Goal: Information Seeking & Learning: Understand process/instructions

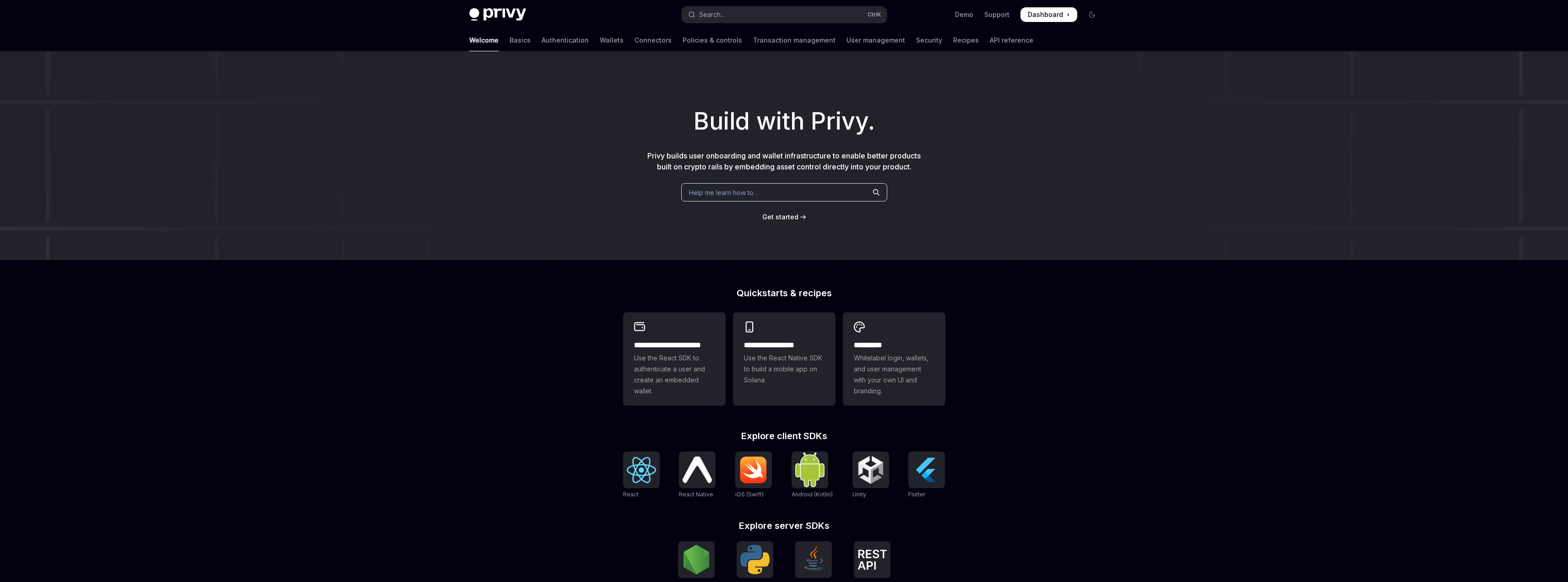
type textarea "*"
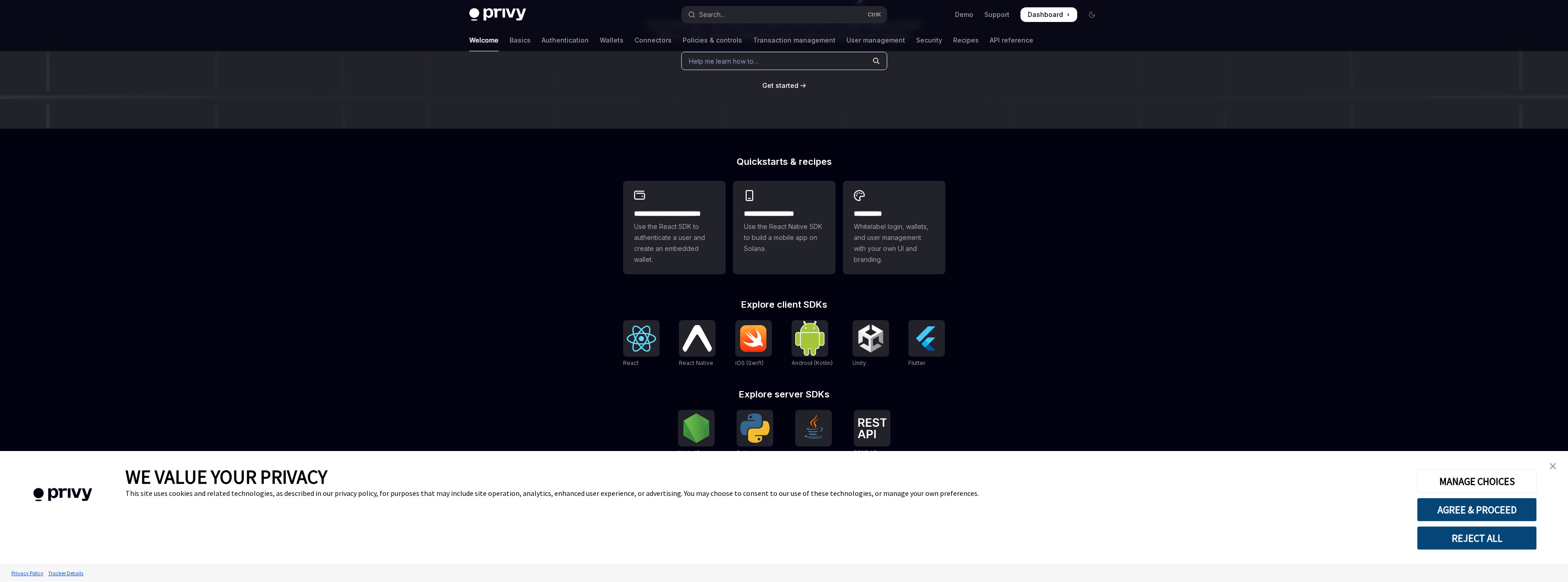
scroll to position [146, 0]
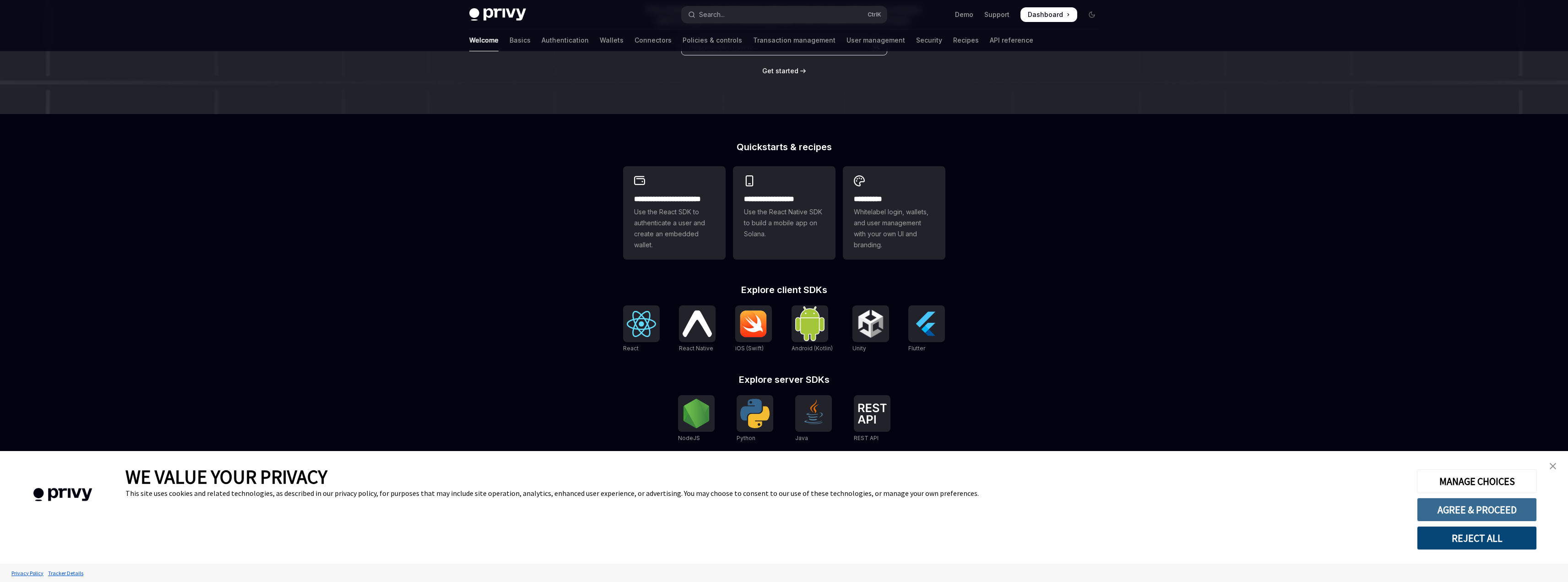
click at [1421, 511] on button "AGREE & PROCEED" at bounding box center [1477, 509] width 120 height 24
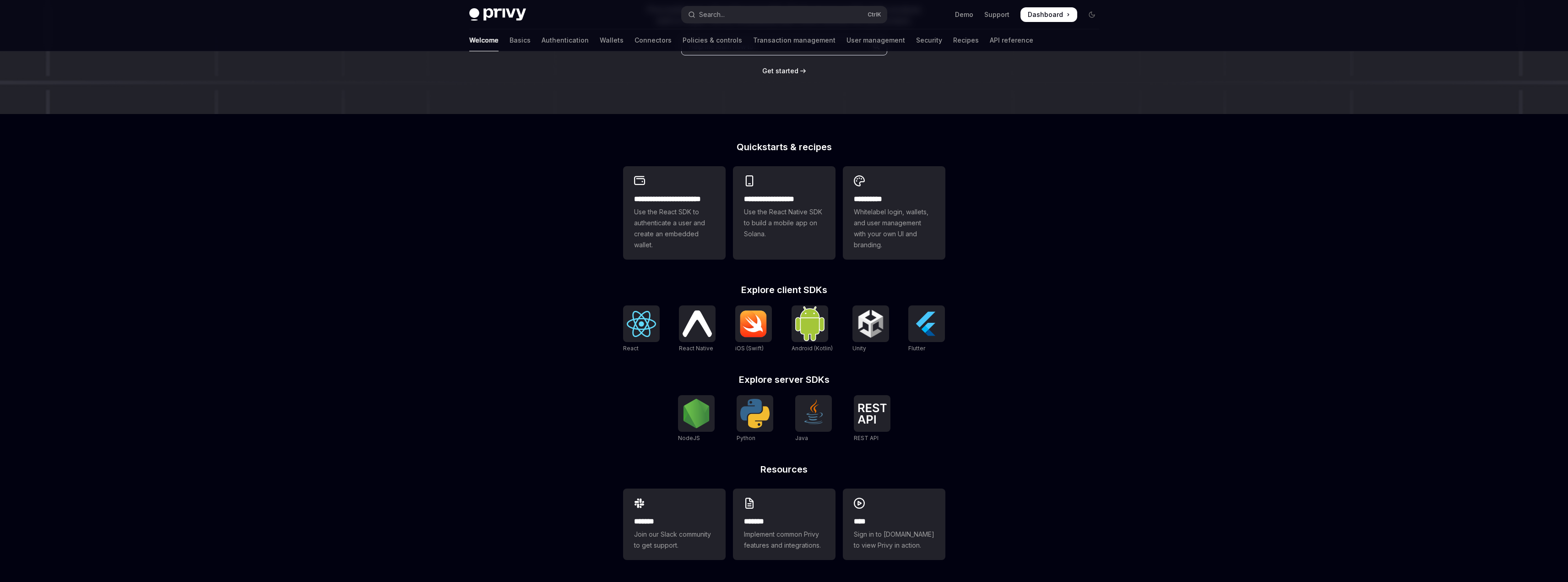
click at [999, 444] on div "**********" at bounding box center [784, 243] width 1568 height 677
click at [883, 423] on img at bounding box center [872, 413] width 29 height 20
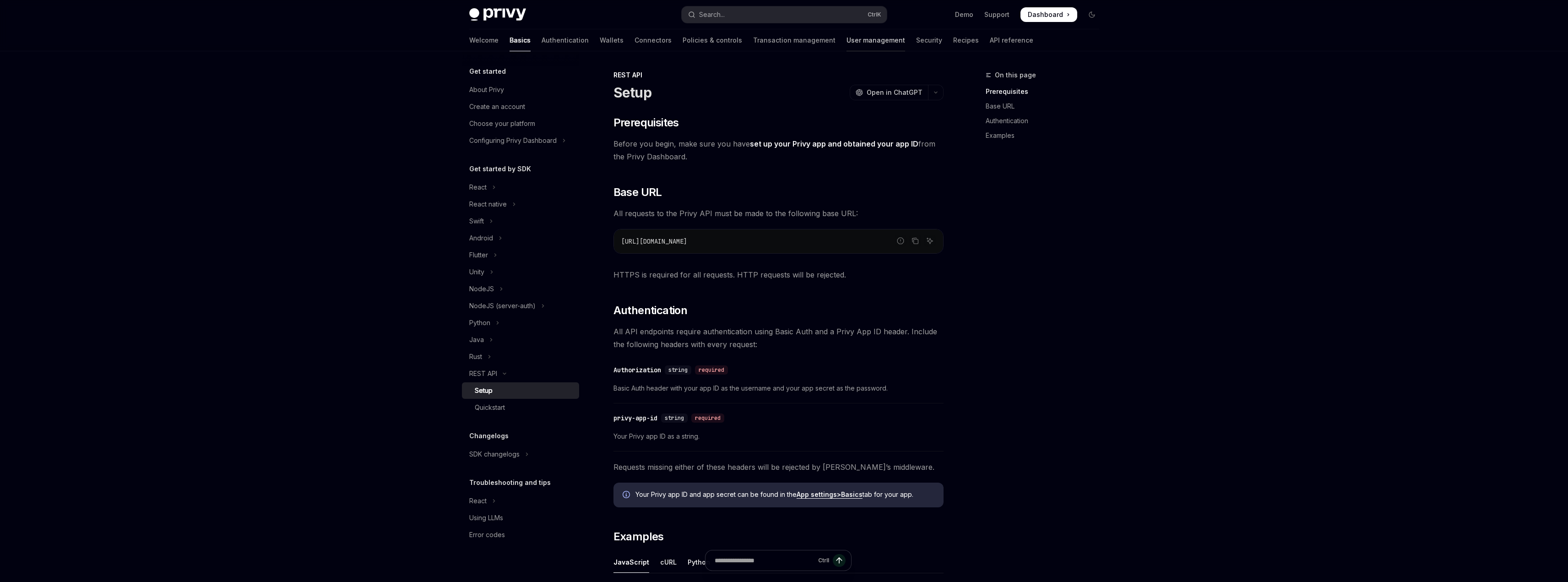
click at [847, 46] on link "User management" at bounding box center [876, 40] width 59 height 22
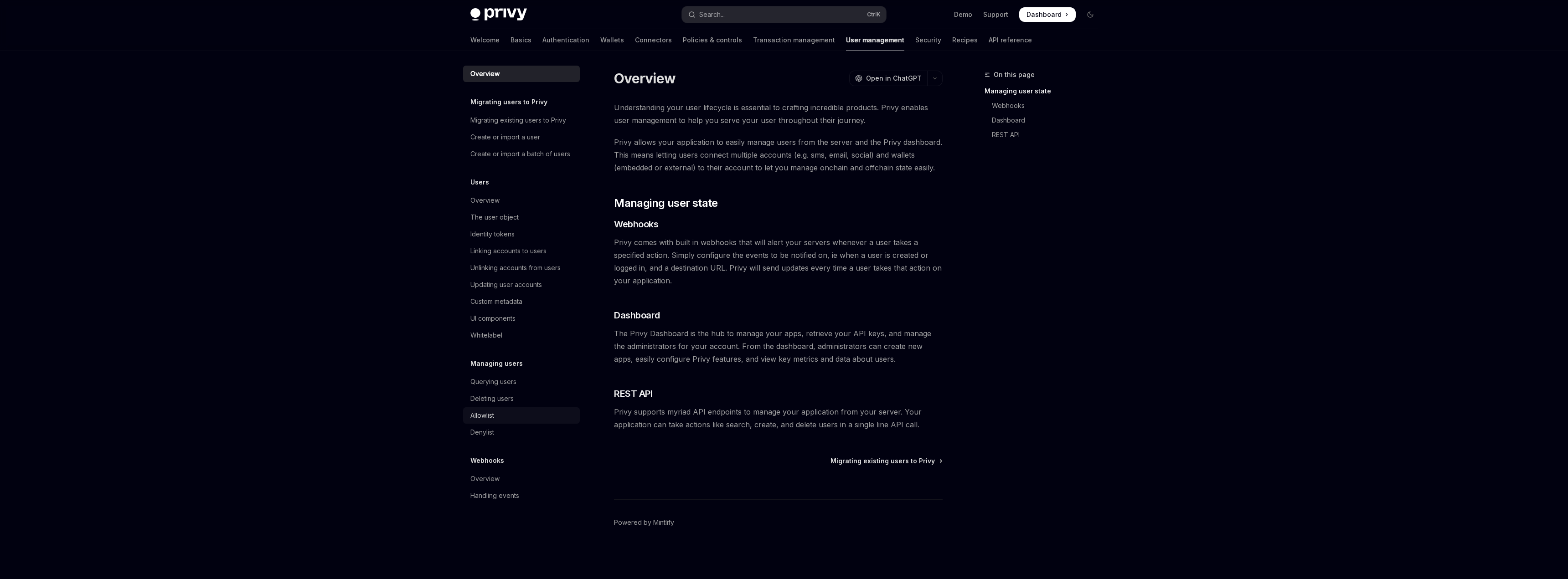
click at [488, 415] on div "Allowlist" at bounding box center [482, 415] width 24 height 11
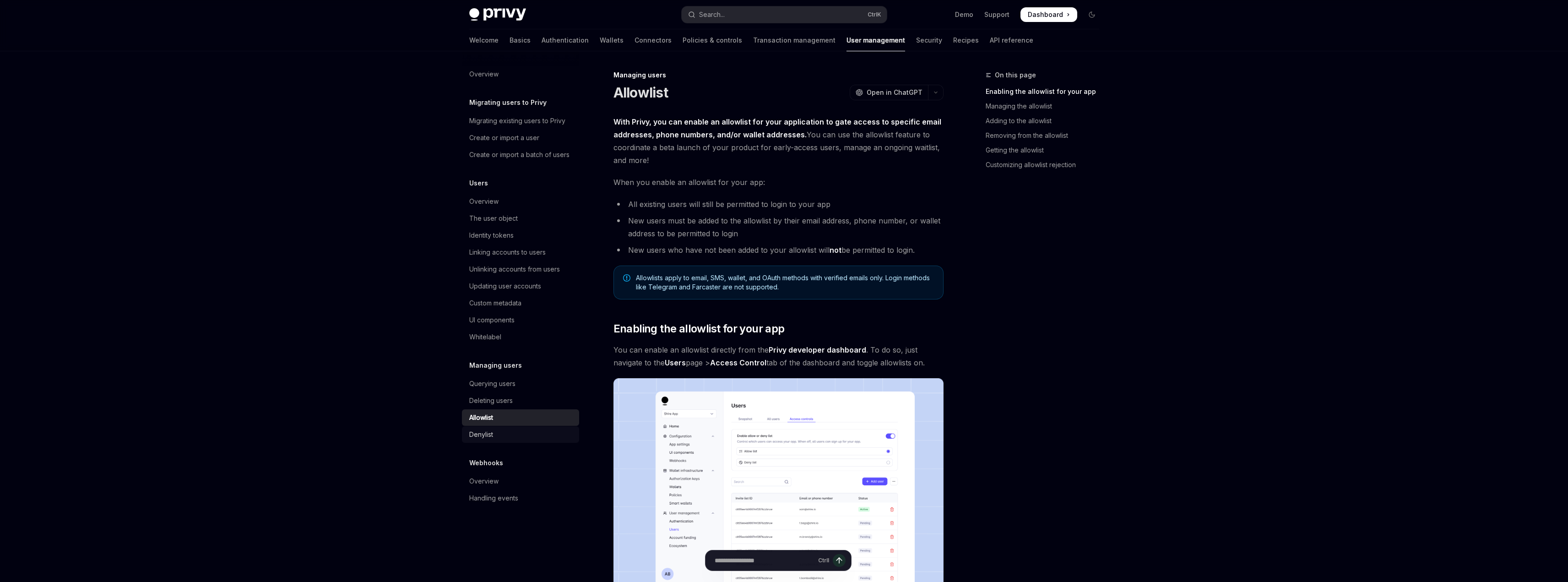
click at [491, 440] on link "Denylist" at bounding box center [521, 434] width 117 height 17
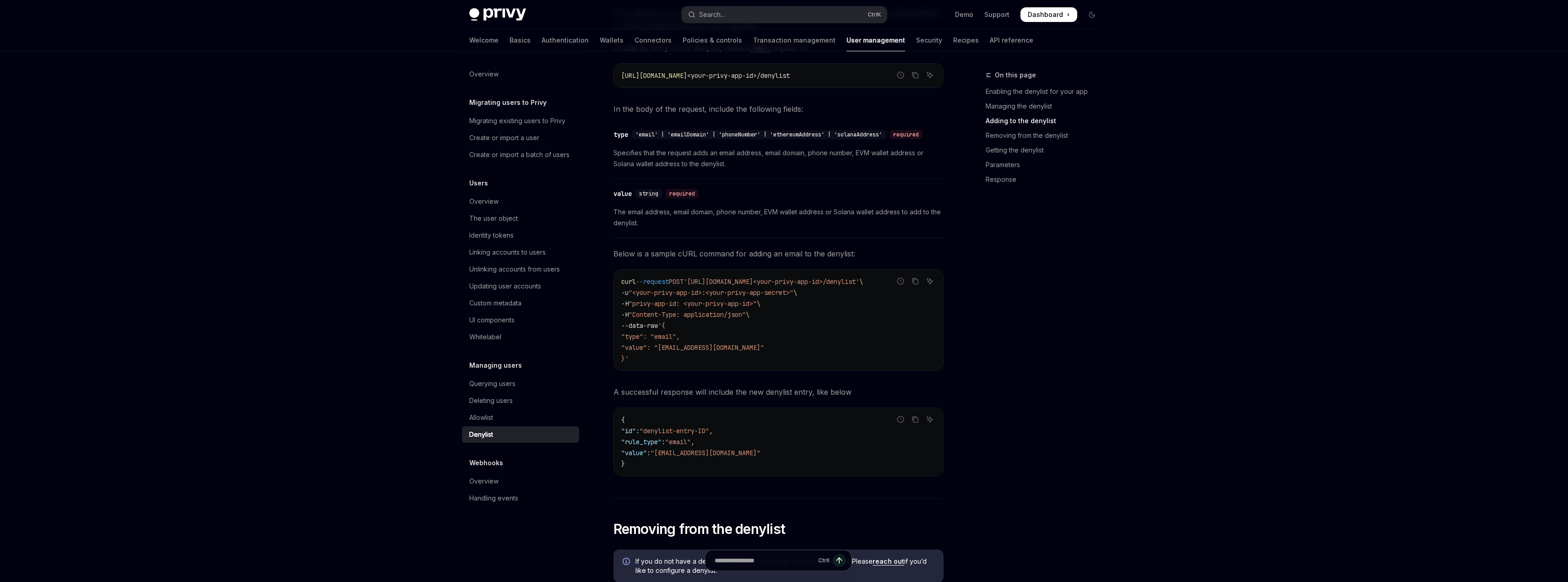
scroll to position [641, 0]
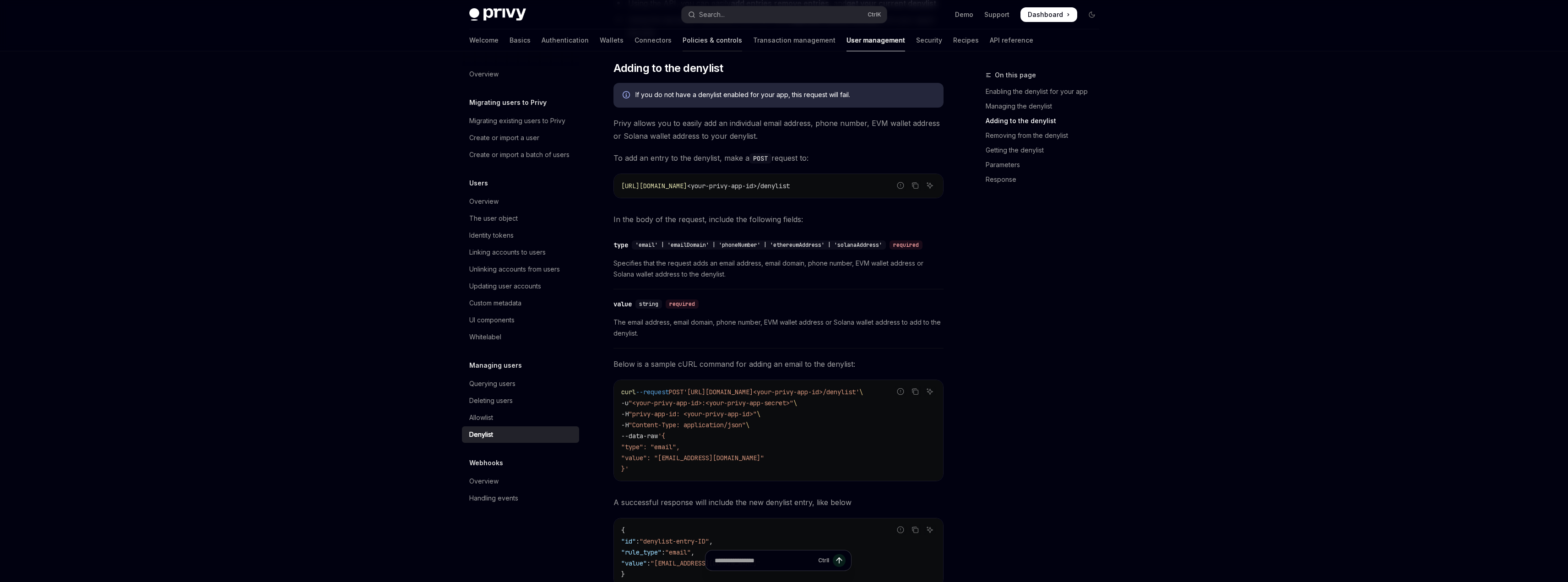
click at [683, 42] on link "Policies & controls" at bounding box center [712, 40] width 59 height 22
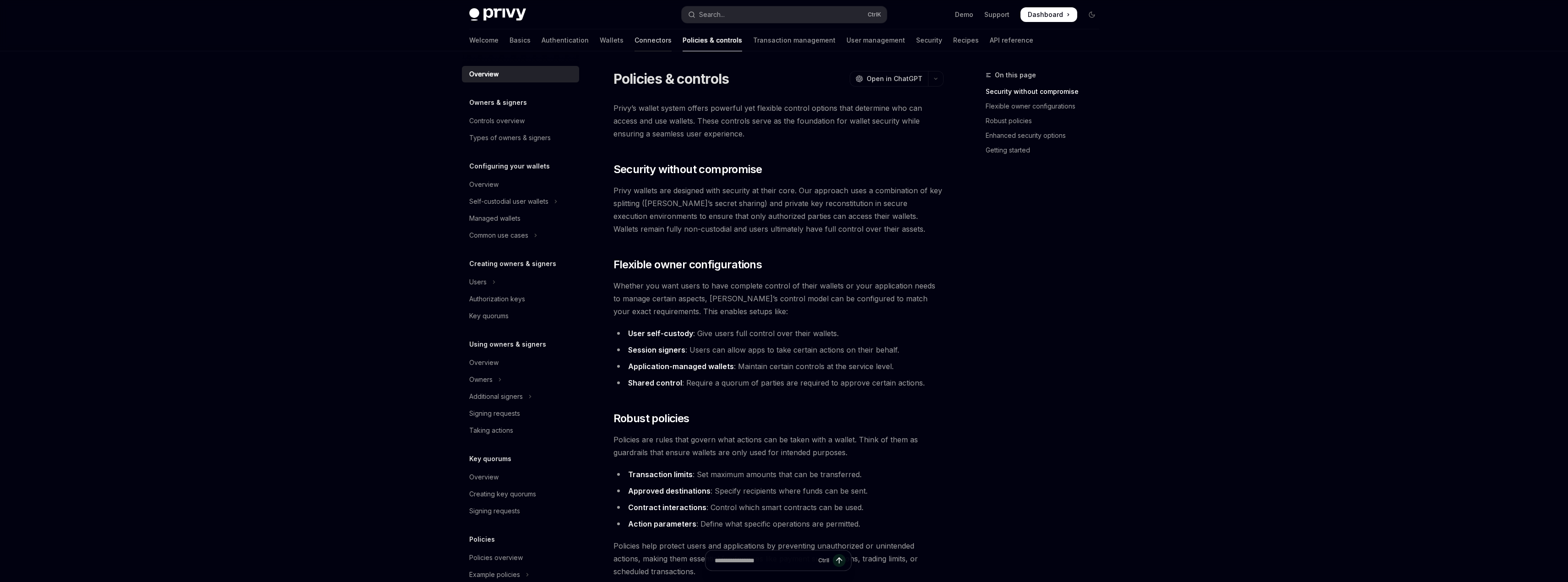
click at [635, 46] on link "Connectors" at bounding box center [653, 40] width 37 height 22
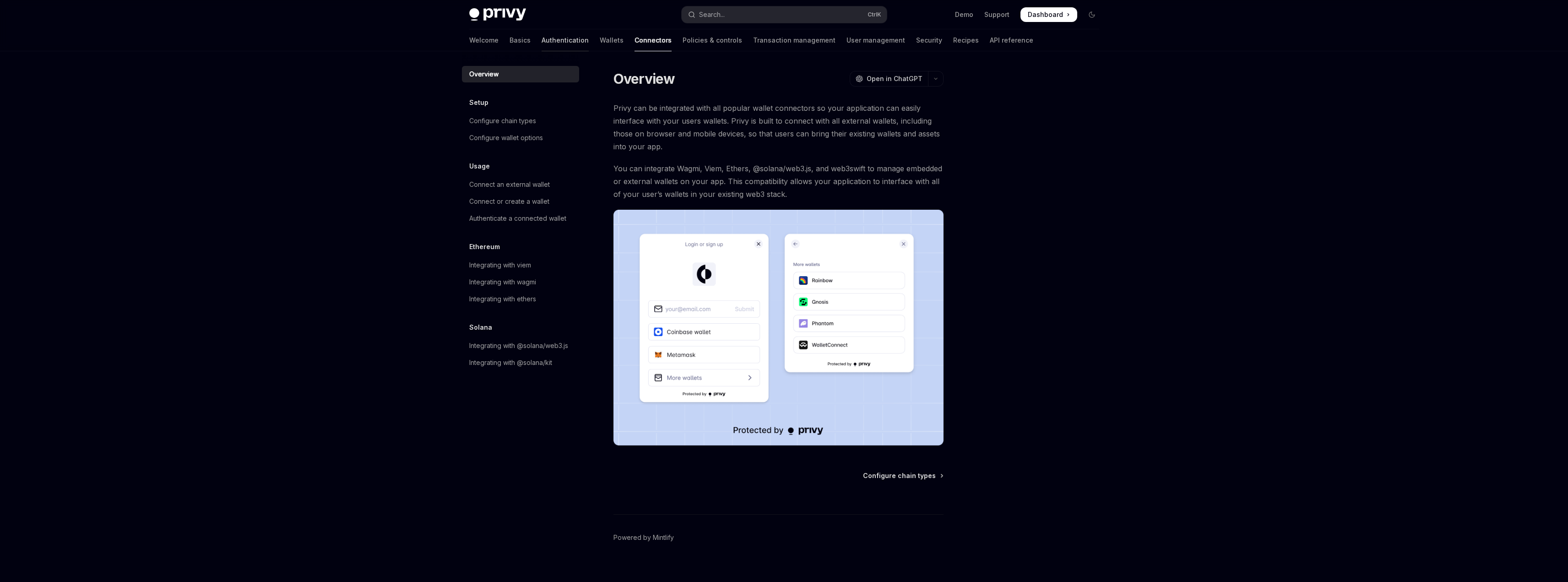
click at [542, 44] on link "Authentication" at bounding box center [565, 40] width 47 height 22
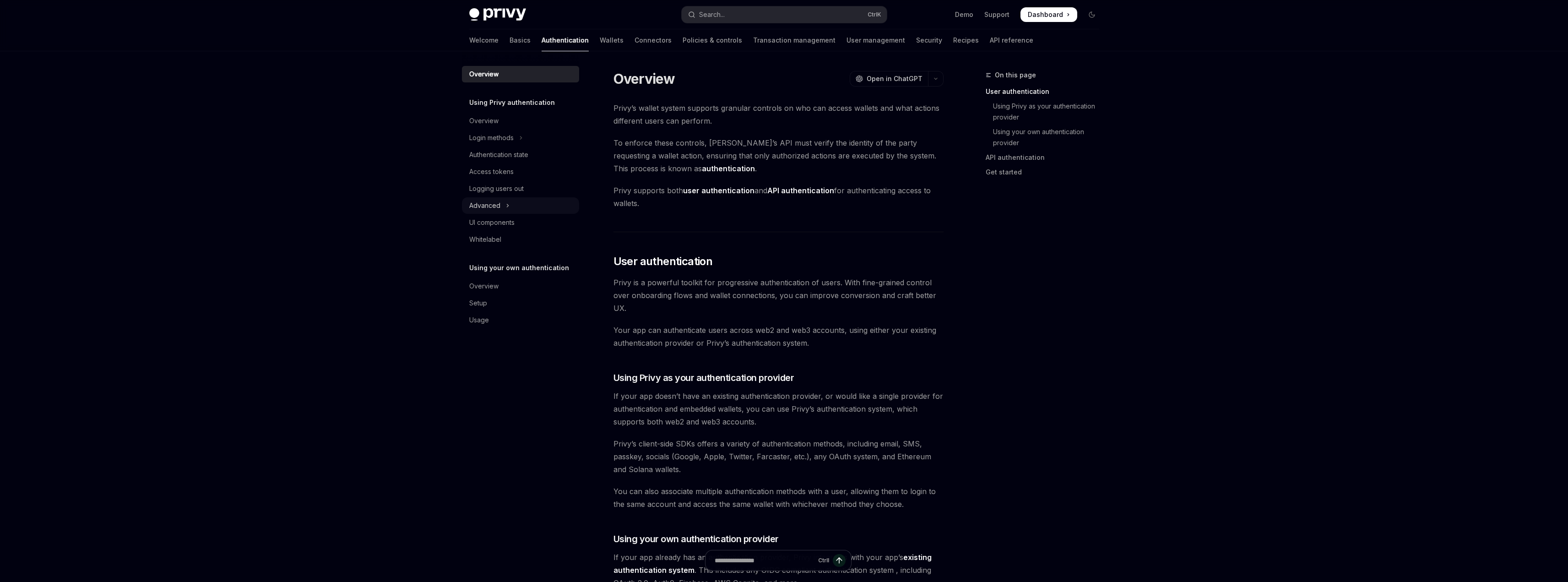
click at [509, 210] on icon "Toggle Advanced section" at bounding box center [507, 205] width 4 height 11
click at [504, 169] on div "Access tokens" at bounding box center [491, 172] width 45 height 11
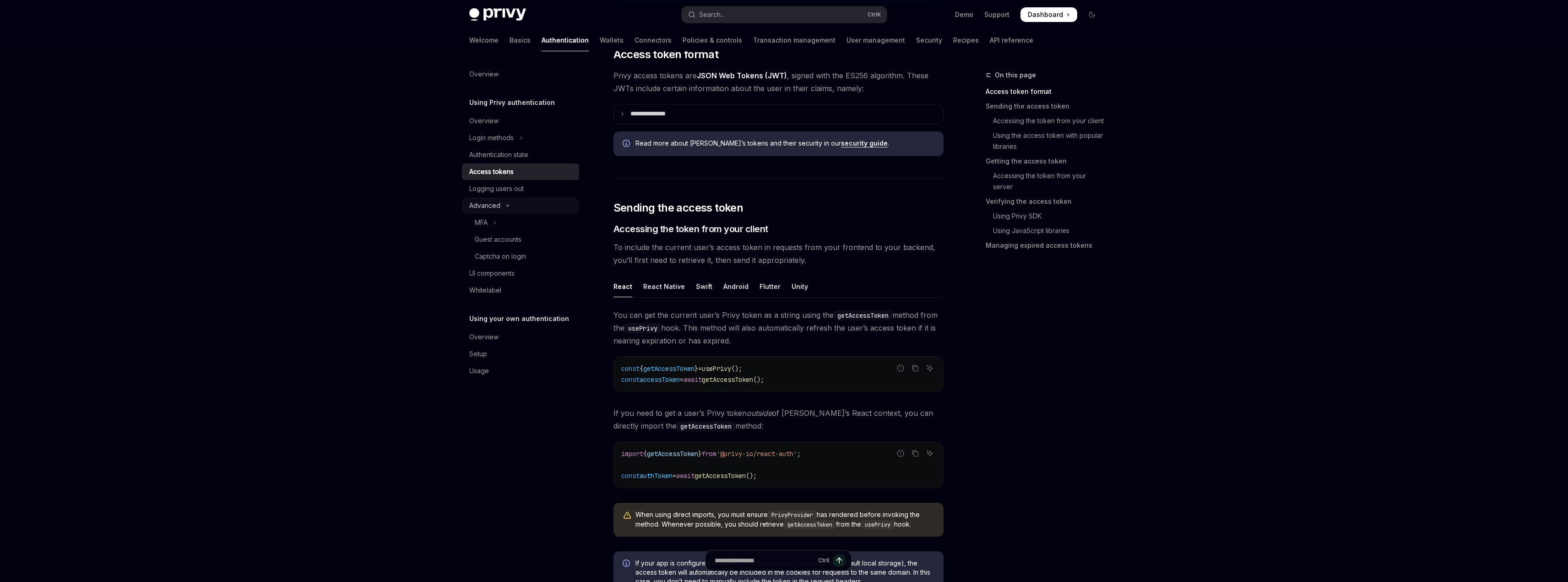
scroll to position [274, 0]
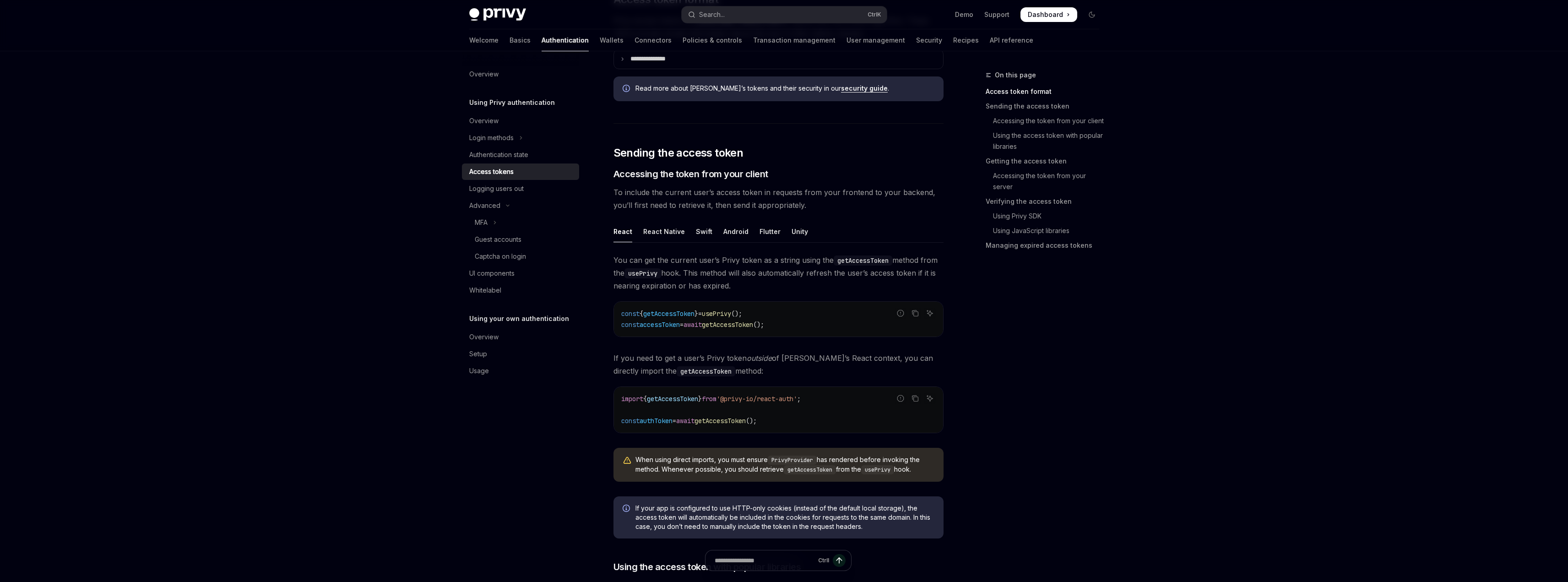
click at [1011, 382] on div "On this page Access token format Sending the access token Accessing the token f…" at bounding box center [1037, 326] width 139 height 512
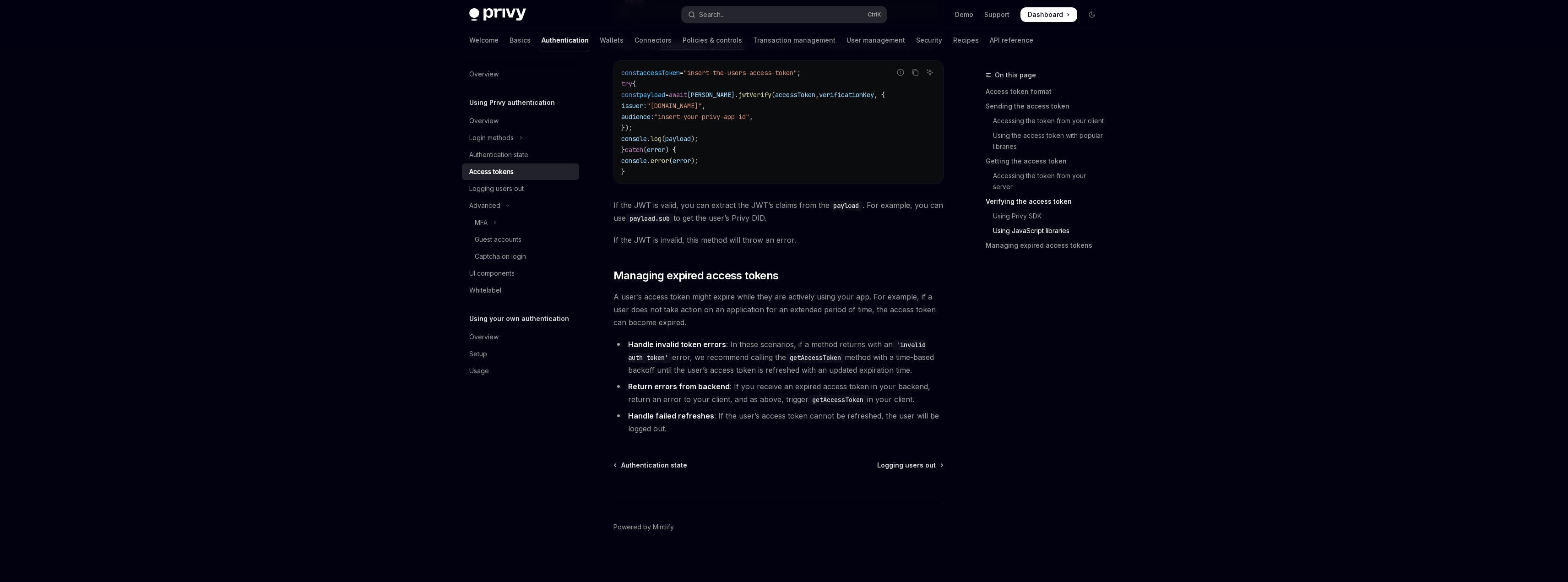
scroll to position [2268, 0]
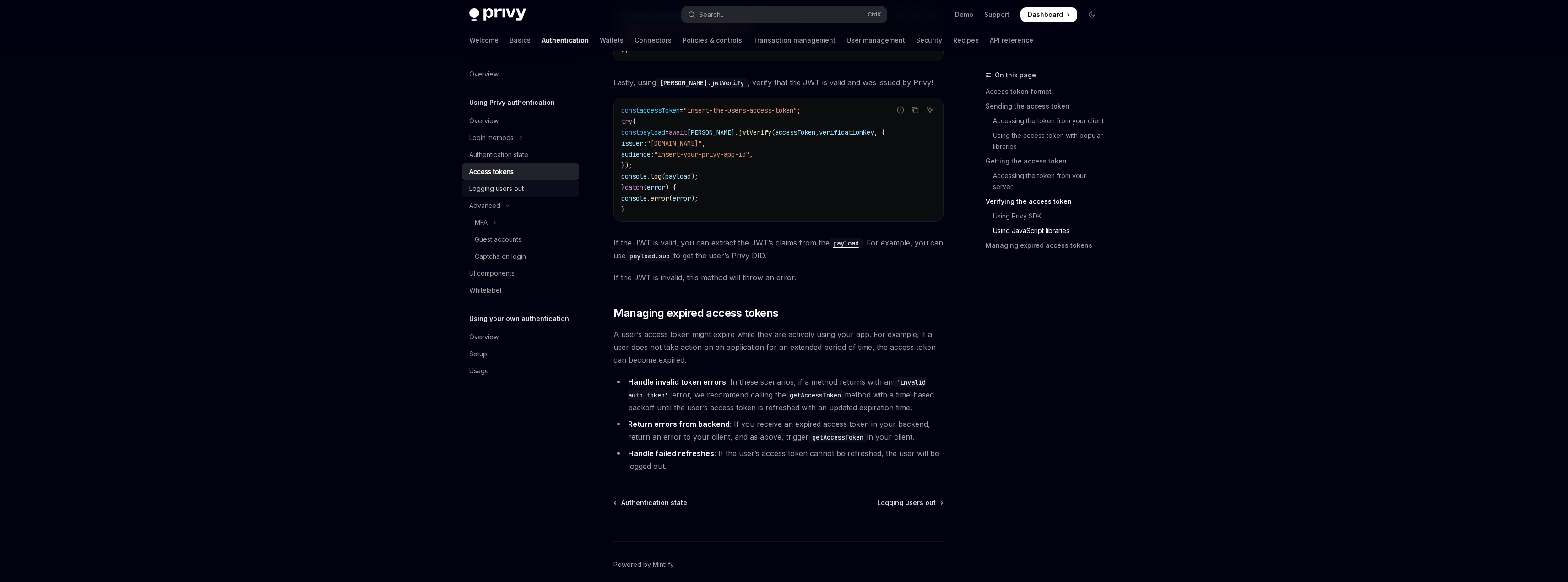
click at [498, 185] on div "Logging users out" at bounding box center [496, 189] width 54 height 11
type textarea "*"
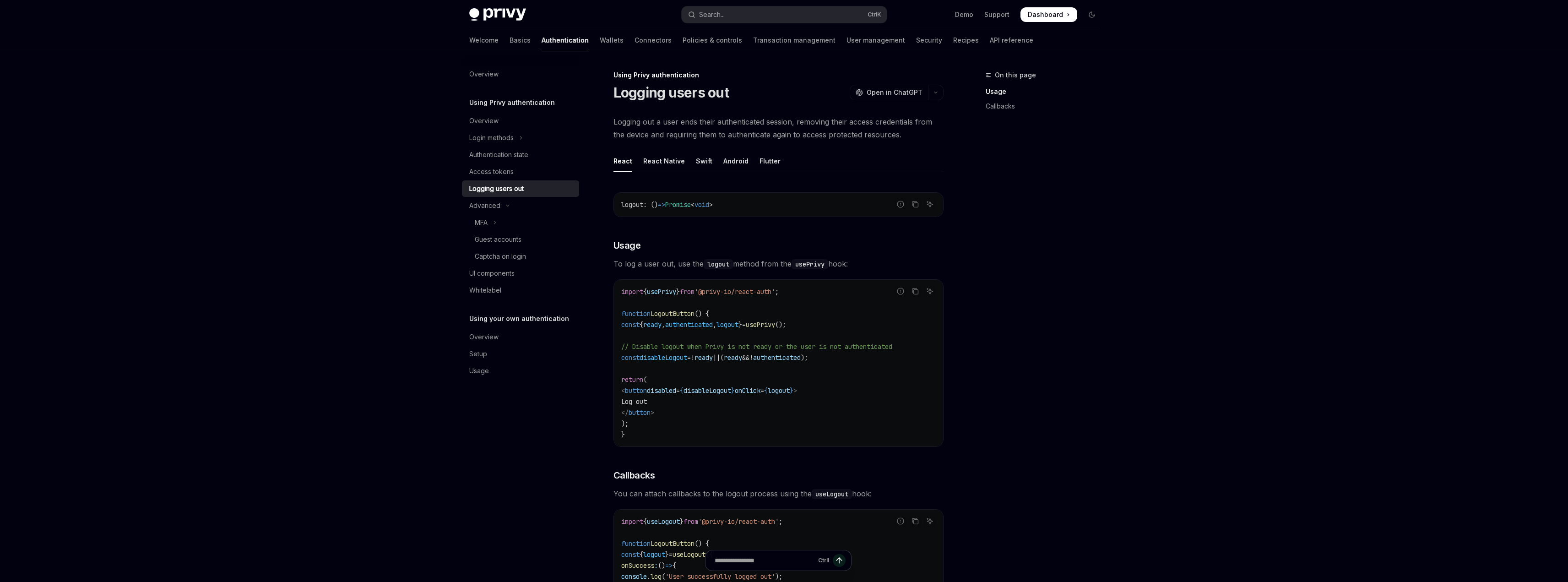
click at [1058, 291] on div "On this page Usage Callbacks" at bounding box center [1037, 326] width 139 height 512
